Goal: Information Seeking & Learning: Learn about a topic

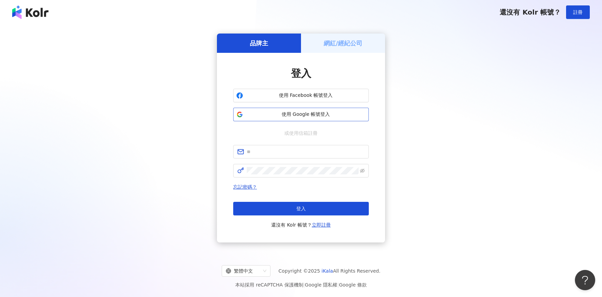
click at [316, 116] on span "使用 Google 帳號登入" at bounding box center [306, 114] width 120 height 7
click at [308, 115] on span "使用 Google 帳號登入" at bounding box center [306, 114] width 120 height 7
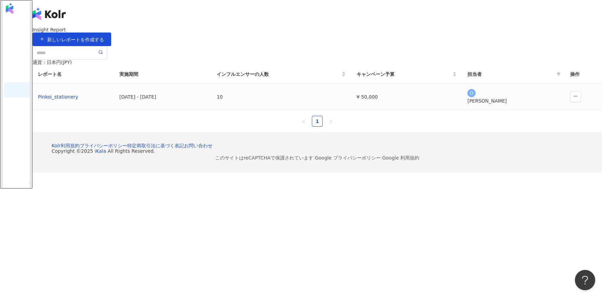
click at [114, 111] on td "Pinkoi_stationery" at bounding box center [73, 97] width 81 height 27
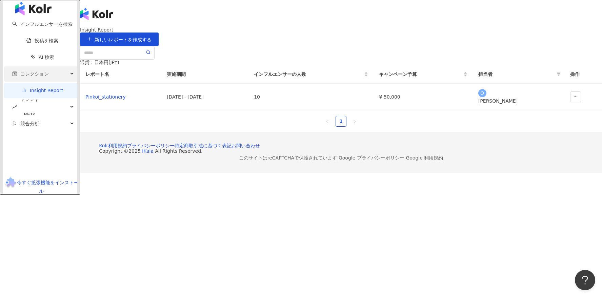
click at [44, 82] on span "コレクション" at bounding box center [34, 73] width 28 height 15
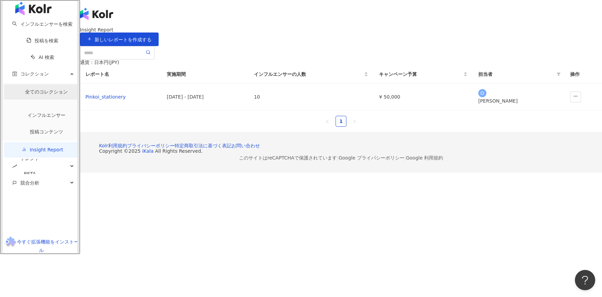
click at [36, 95] on link "全てのコレクション" at bounding box center [46, 91] width 43 height 5
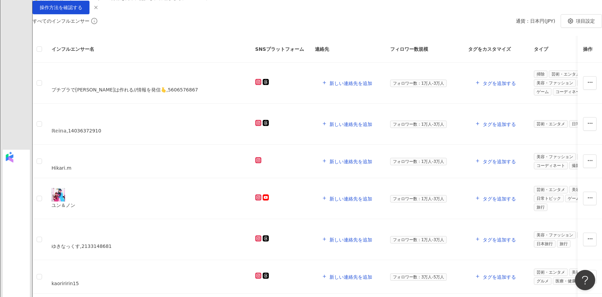
scroll to position [4, 0]
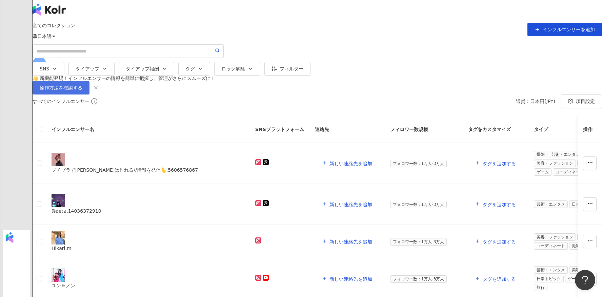
click at [82, 91] on span "操作方法を確認する" at bounding box center [61, 87] width 43 height 5
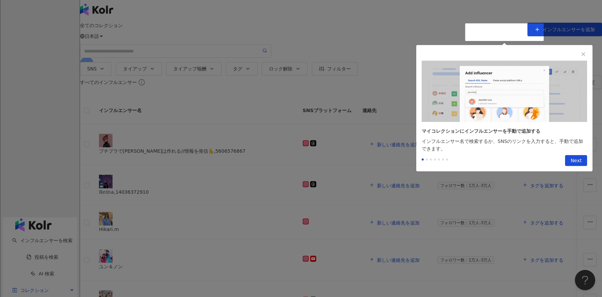
click at [426, 165] on div at bounding box center [435, 160] width 26 height 11
click at [428, 161] on div at bounding box center [435, 160] width 26 height 11
click at [579, 162] on span "Next" at bounding box center [576, 161] width 11 height 11
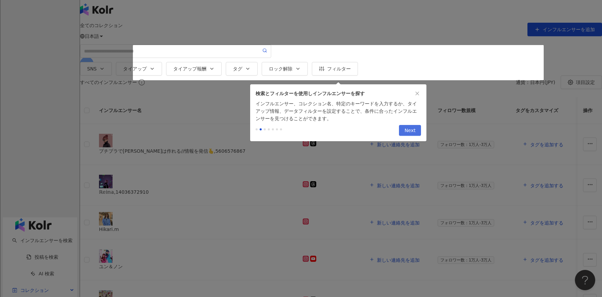
click at [410, 133] on span "Next" at bounding box center [410, 130] width 11 height 11
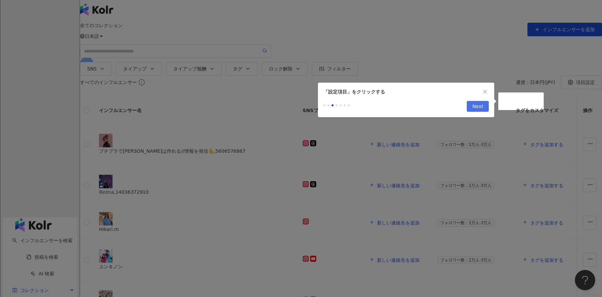
click at [479, 110] on span "Next" at bounding box center [477, 106] width 11 height 11
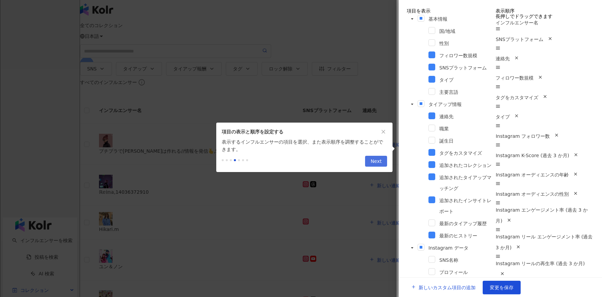
click at [379, 161] on span "Next" at bounding box center [376, 161] width 11 height 11
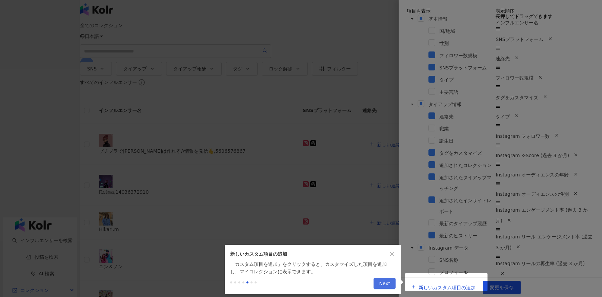
click at [379, 289] on button "Next" at bounding box center [385, 283] width 22 height 11
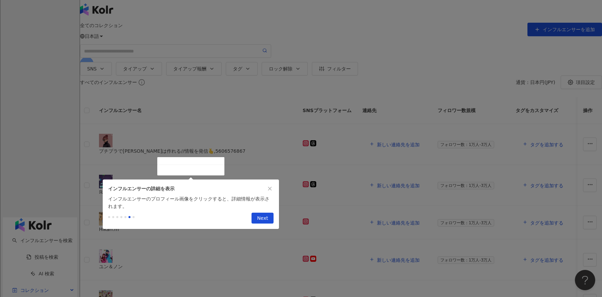
click at [267, 222] on span "Next" at bounding box center [262, 218] width 11 height 11
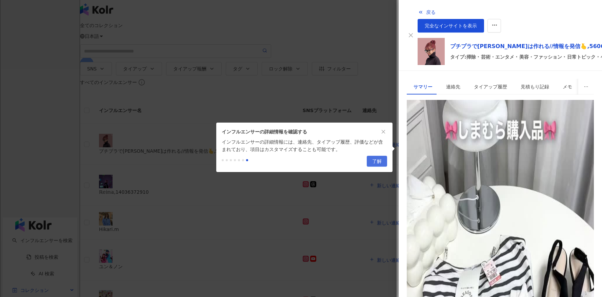
click at [376, 167] on span "了解" at bounding box center [376, 161] width 9 height 11
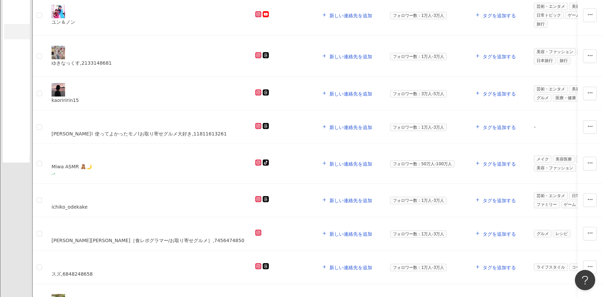
scroll to position [307, 0]
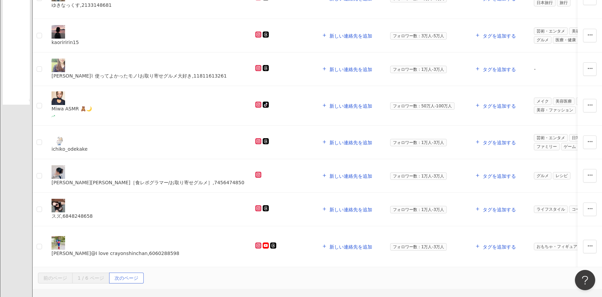
click at [138, 273] on span "次のページ" at bounding box center [127, 278] width 24 height 11
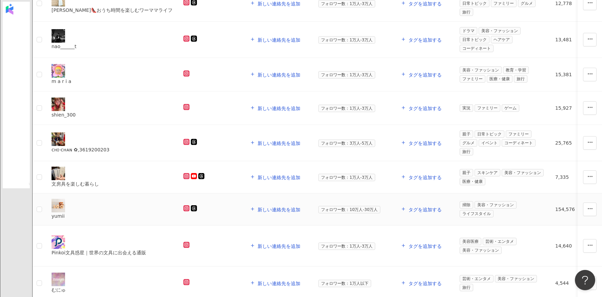
scroll to position [207, 0]
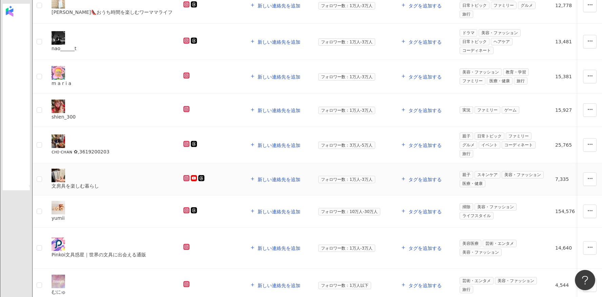
click at [173, 182] on div "文房具を楽しむ暮らし" at bounding box center [112, 185] width 121 height 7
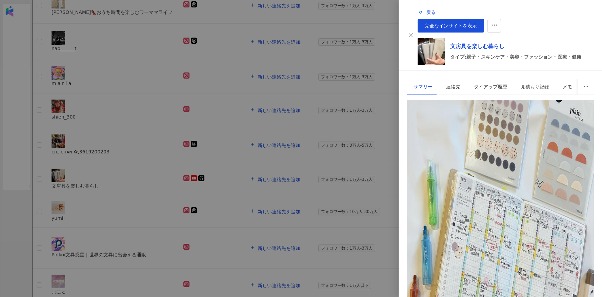
click at [327, 36] on div at bounding box center [301, 148] width 602 height 297
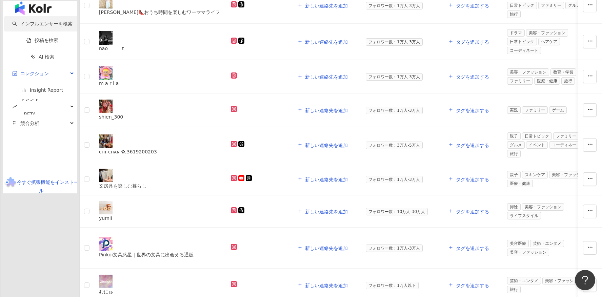
click at [31, 26] on link "インフルエンサーを検索" at bounding box center [42, 23] width 60 height 5
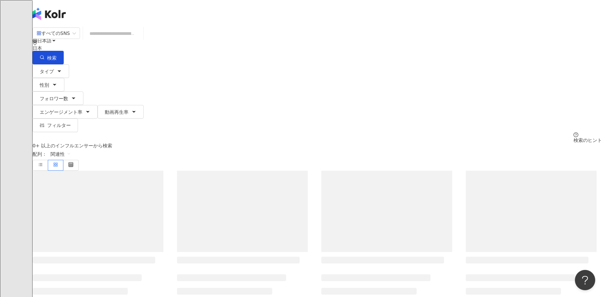
click at [141, 40] on input "search" at bounding box center [113, 33] width 55 height 13
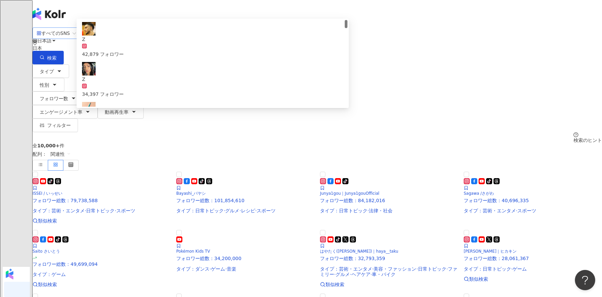
type input "*"
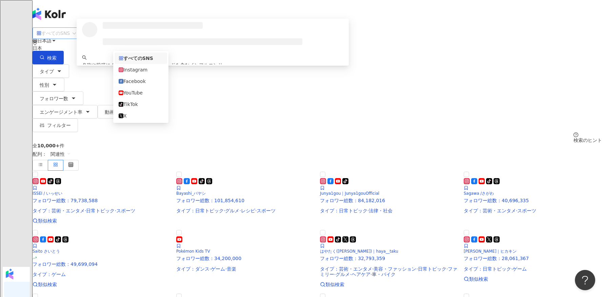
click at [70, 39] on div "すべてのSNS" at bounding box center [53, 33] width 33 height 11
type input "******"
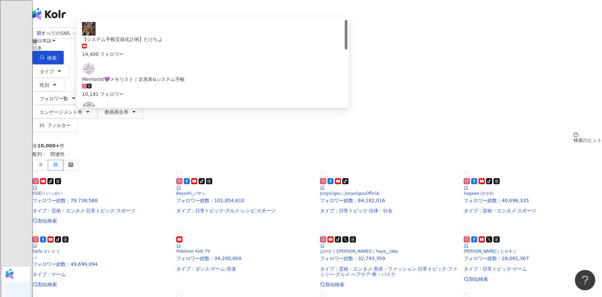
click at [141, 40] on input "******" at bounding box center [113, 33] width 55 height 13
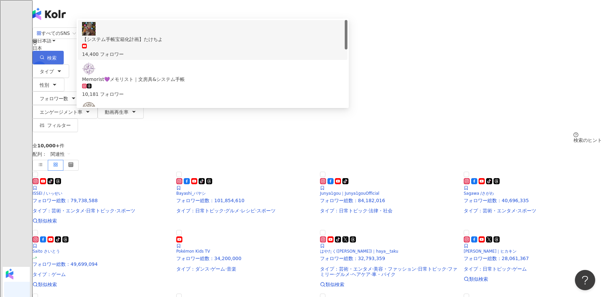
click at [57, 55] on span "検索" at bounding box center [51, 57] width 9 height 5
